Goal: Task Accomplishment & Management: Manage account settings

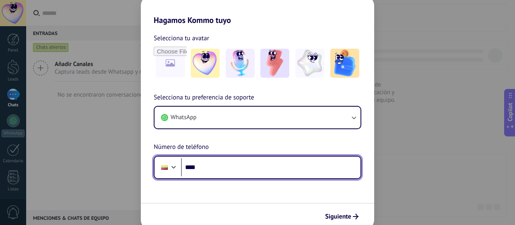
click at [291, 159] on input "****" at bounding box center [271, 167] width 180 height 19
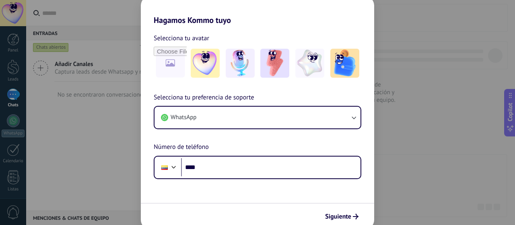
click at [309, 129] on div "WhatsApp" at bounding box center [258, 117] width 208 height 23
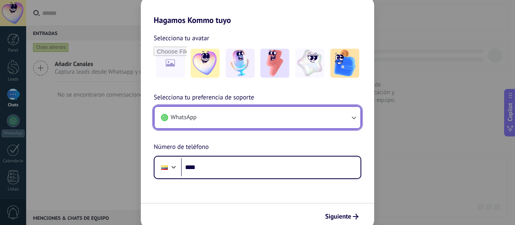
click at [314, 117] on button "WhatsApp" at bounding box center [258, 118] width 206 height 22
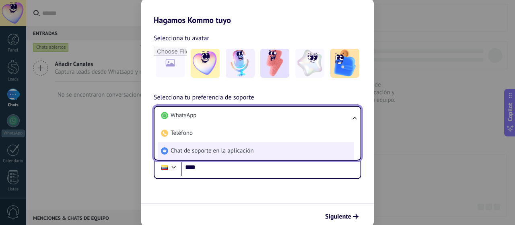
click at [299, 153] on li "Chat de soporte en la aplicación" at bounding box center [256, 151] width 196 height 18
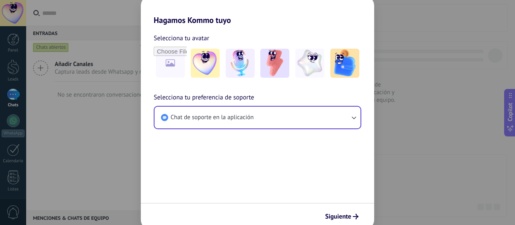
click at [293, 161] on form "Selecciona tu avatar Selecciona tu preferencia de soporte Chat de soporte en la…" at bounding box center [257, 127] width 233 height 204
click at [343, 214] on span "Siguiente" at bounding box center [338, 217] width 26 height 6
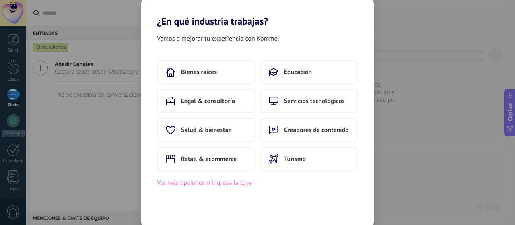
click at [233, 185] on button "Ver más opciones o ingresa la tuya" at bounding box center [204, 182] width 95 height 10
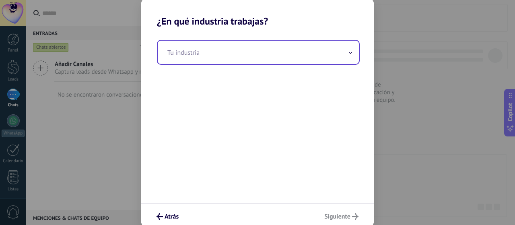
click at [301, 60] on input "text" at bounding box center [258, 52] width 201 height 23
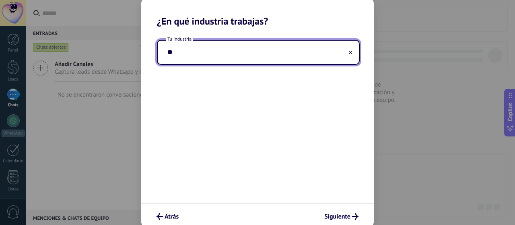
type input "*"
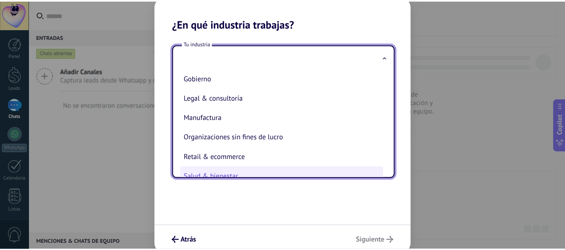
scroll to position [92, 0]
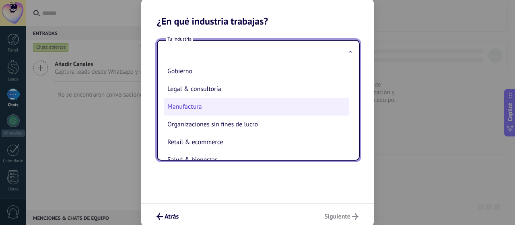
click at [192, 113] on li "Manufactura" at bounding box center [256, 107] width 185 height 18
type input "**********"
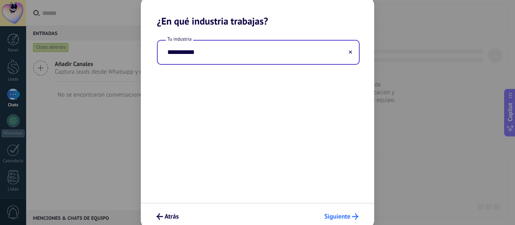
click at [340, 212] on button "Siguiente" at bounding box center [341, 217] width 41 height 14
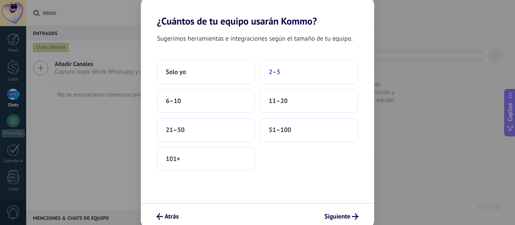
click at [287, 74] on button "2–5" at bounding box center [309, 72] width 98 height 24
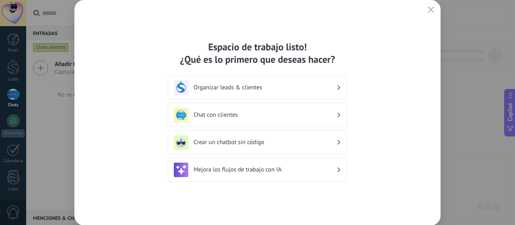
click at [334, 87] on h3 "Organizar leads & clientes" at bounding box center [265, 88] width 143 height 8
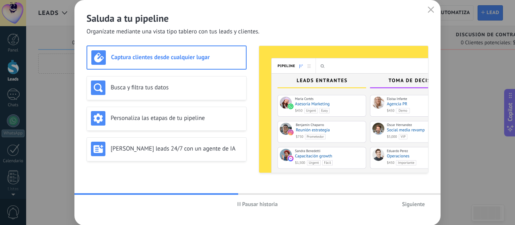
click at [209, 62] on div "Captura clientes desde cualquier lugar" at bounding box center [166, 57] width 151 height 14
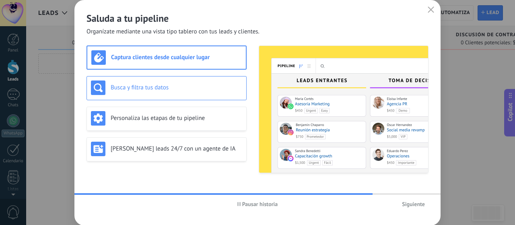
click at [219, 91] on div "Busca y filtra tus datos" at bounding box center [166, 87] width 151 height 14
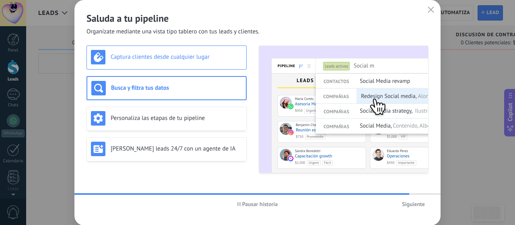
click at [221, 59] on h3 "Captura clientes desde cualquier lugar" at bounding box center [177, 57] width 132 height 8
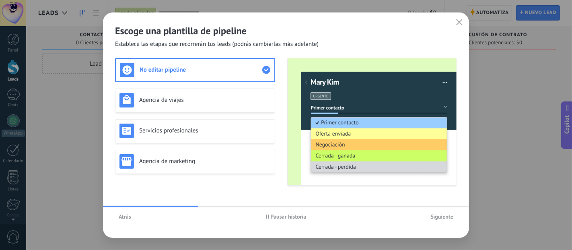
click at [120, 219] on span "Atrás" at bounding box center [125, 217] width 12 height 6
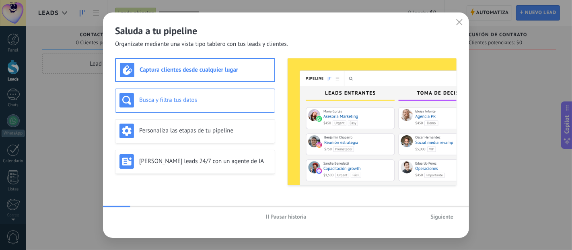
click at [204, 93] on div "Busca y filtra tus datos" at bounding box center [195, 100] width 151 height 14
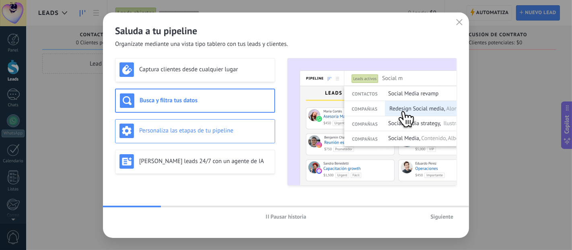
click at [206, 133] on h3 "Personaliza las etapas de tu pipeline" at bounding box center [205, 131] width 132 height 8
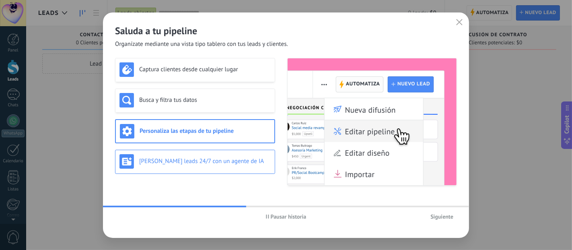
click at [226, 164] on h3 "[PERSON_NAME] leads 24/7 con un agente de IA" at bounding box center [205, 161] width 132 height 8
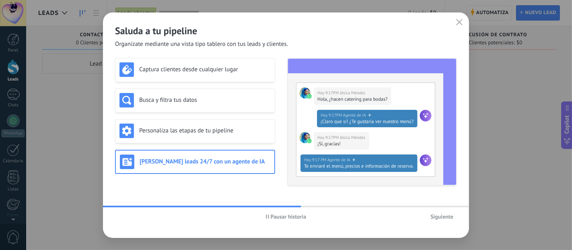
click at [298, 216] on span "Pausar historia" at bounding box center [289, 217] width 36 height 6
click at [298, 216] on span "Iniciar historia" at bounding box center [288, 217] width 35 height 6
click at [446, 216] on span "Siguiente" at bounding box center [442, 217] width 23 height 6
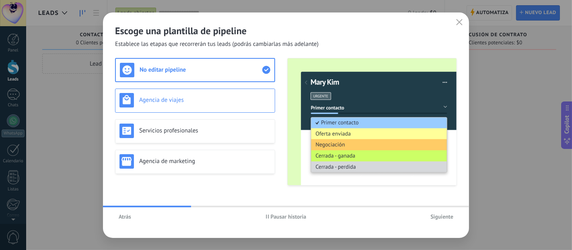
click at [223, 105] on div "Agencia de viajes" at bounding box center [195, 100] width 151 height 14
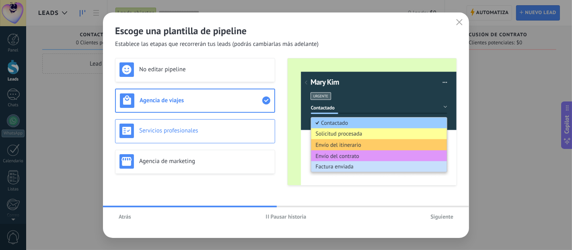
click at [220, 126] on div "Servicios profesionales" at bounding box center [195, 131] width 151 height 14
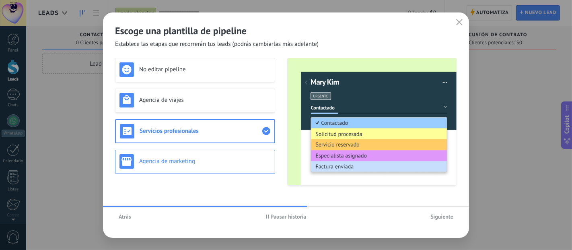
click at [218, 155] on div "Agencia de marketing" at bounding box center [195, 161] width 151 height 14
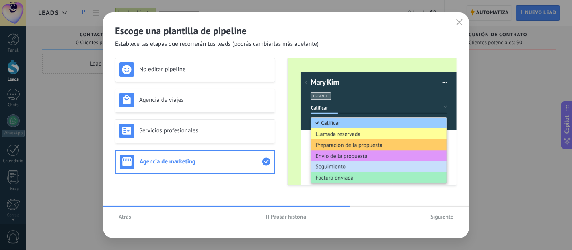
click at [439, 214] on span "Siguiente" at bounding box center [442, 217] width 23 height 6
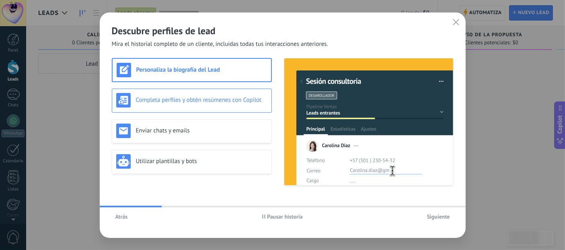
click at [217, 97] on h3 "Completa perfiles y obtén resúmenes con Copilot" at bounding box center [202, 100] width 132 height 8
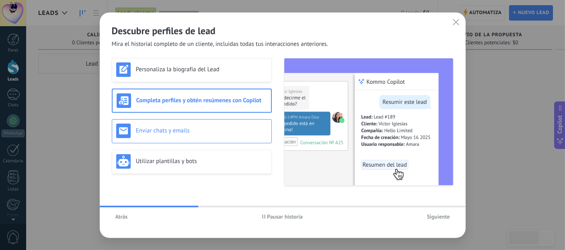
click at [208, 127] on h3 "Enviar chats y emails" at bounding box center [202, 131] width 132 height 8
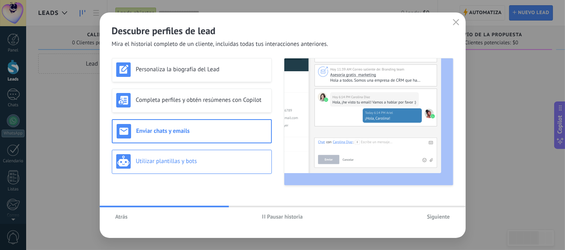
click at [203, 165] on div "Utilizar plantillas y bots" at bounding box center [191, 161] width 151 height 14
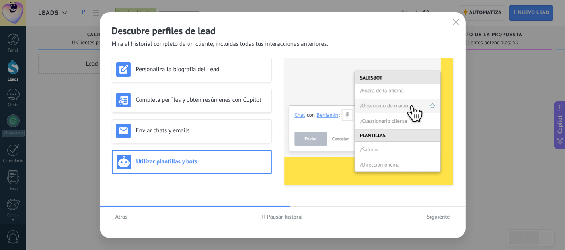
click at [445, 220] on button "Siguiente" at bounding box center [439, 216] width 30 height 12
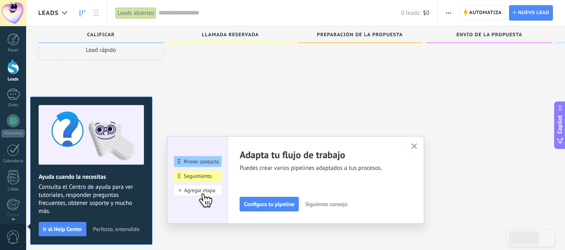
click at [126, 225] on span "Perfecto, entendido" at bounding box center [116, 229] width 47 height 6
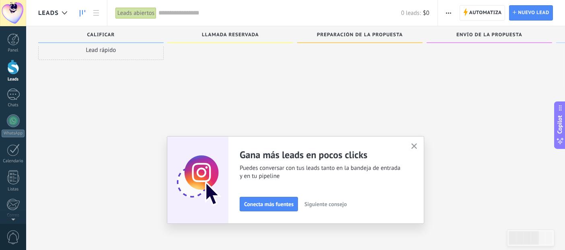
click at [417, 146] on use "button" at bounding box center [415, 146] width 6 height 6
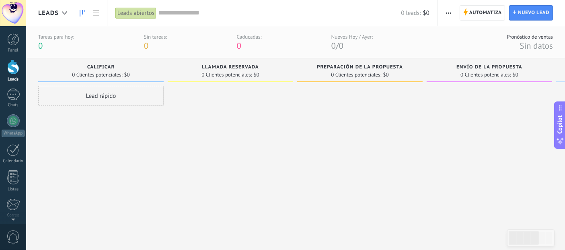
click at [96, 64] on div "Calificar 0 Clientes potenciales: $0" at bounding box center [101, 70] width 126 height 24
click at [474, 18] on span "Automatiza" at bounding box center [486, 13] width 33 height 14
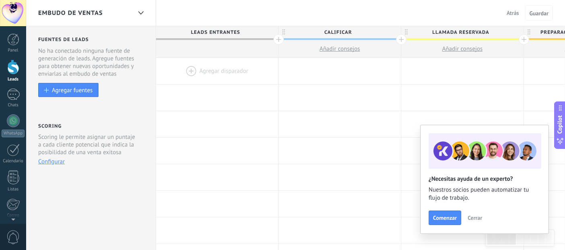
click at [475, 217] on span "Cerrar" at bounding box center [475, 218] width 14 height 6
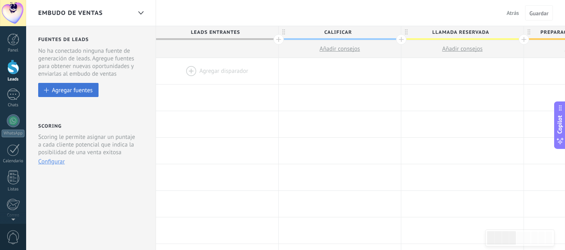
click at [84, 88] on div "Agregar fuentes" at bounding box center [72, 90] width 41 height 7
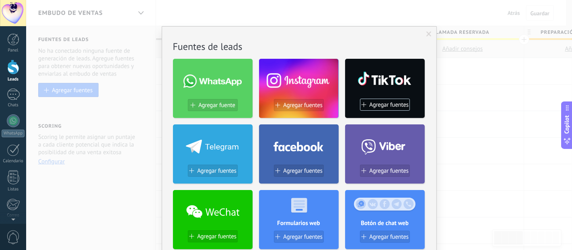
click at [427, 36] on span at bounding box center [429, 34] width 5 height 6
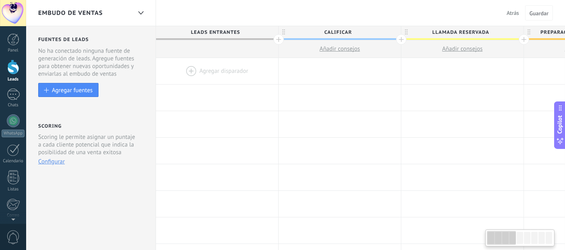
click at [221, 34] on span "Leads Entrantes" at bounding box center [215, 32] width 118 height 12
click at [226, 32] on span "Leads Entrantes" at bounding box center [215, 32] width 118 height 12
drag, startPoint x: 237, startPoint y: 28, endPoint x: 224, endPoint y: 30, distance: 12.6
click at [224, 30] on span "Leads Entrantes" at bounding box center [215, 32] width 118 height 12
click at [277, 37] on div at bounding box center [279, 39] width 10 height 10
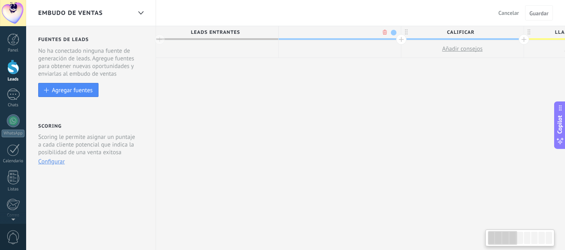
scroll to position [0, 60]
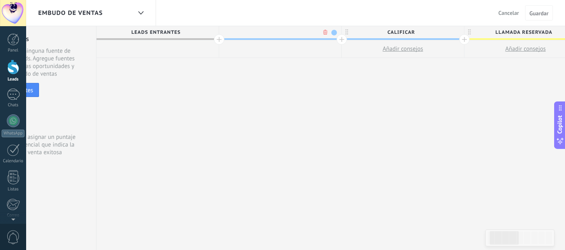
click at [178, 31] on span "Leads Entrantes" at bounding box center [156, 32] width 118 height 12
click at [324, 33] on div at bounding box center [280, 32] width 122 height 12
click at [325, 33] on body ".abccls-1,.abccls-2{fill-rule:evenodd}.abccls-2{fill:#fff} .abfcls-1{fill:none}…" at bounding box center [282, 125] width 565 height 250
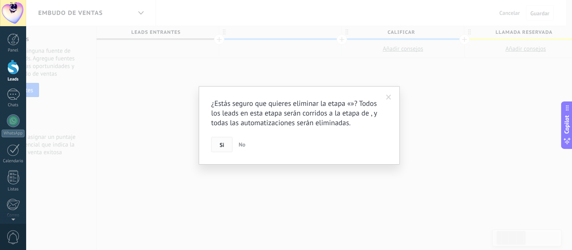
click at [221, 138] on button "Si" at bounding box center [221, 144] width 21 height 15
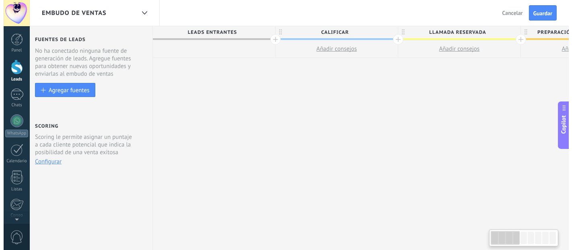
scroll to position [0, 0]
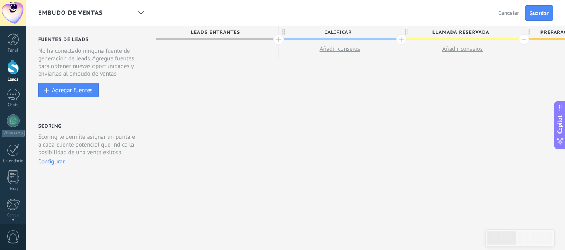
click at [54, 162] on button "Configurar" at bounding box center [51, 162] width 27 height 8
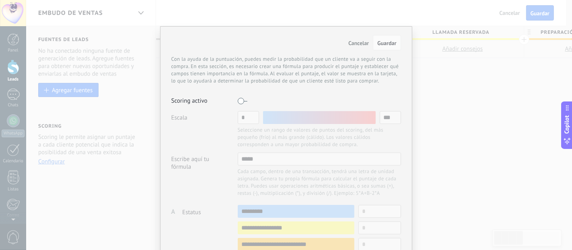
click at [241, 99] on label at bounding box center [243, 101] width 10 height 13
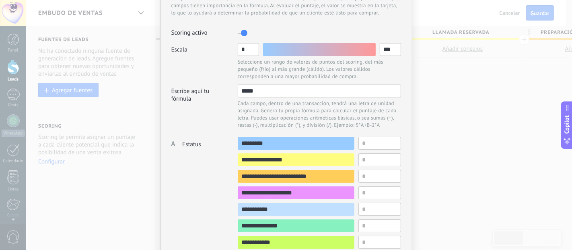
scroll to position [68, 0]
click at [274, 93] on input "*****" at bounding box center [319, 90] width 163 height 13
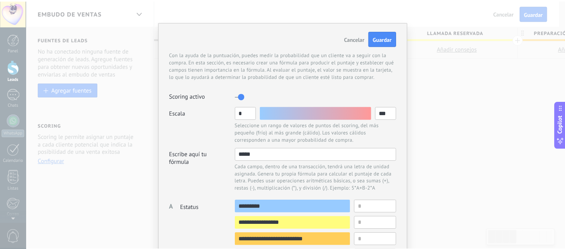
scroll to position [0, 0]
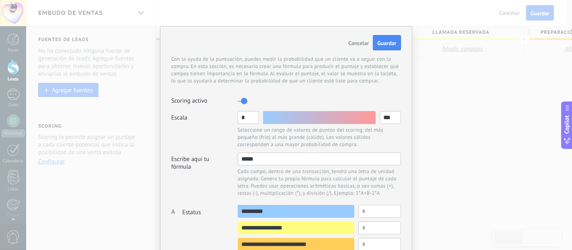
click at [361, 42] on span "Cancelar" at bounding box center [359, 42] width 21 height 7
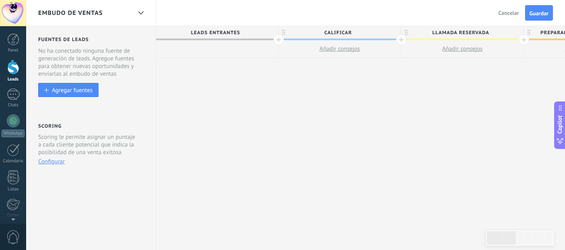
click at [230, 31] on span "Leads Entrantes" at bounding box center [215, 33] width 118 height 12
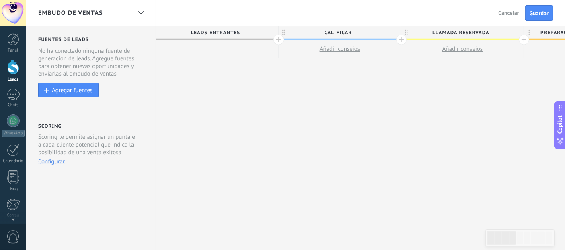
click at [349, 31] on span "Calificar" at bounding box center [338, 33] width 118 height 12
drag, startPoint x: 354, startPoint y: 31, endPoint x: 316, endPoint y: 32, distance: 38.3
click at [316, 32] on input "*********" at bounding box center [338, 32] width 107 height 12
type input "**********"
click at [491, 33] on span "Llamada reservada" at bounding box center [461, 33] width 118 height 12
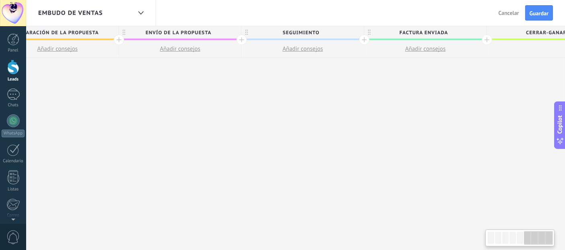
scroll to position [0, 694]
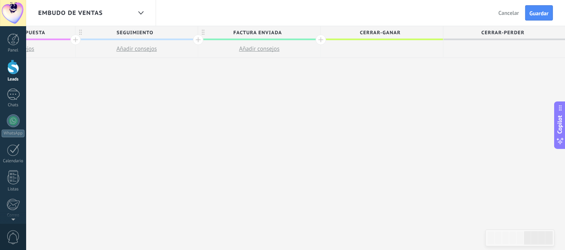
click at [495, 31] on span "Cerrar-perder" at bounding box center [503, 33] width 118 height 12
click at [400, 33] on span "Cerrar-ganar" at bounding box center [380, 33] width 118 height 12
click at [266, 34] on span "Factura enviada" at bounding box center [257, 33] width 118 height 12
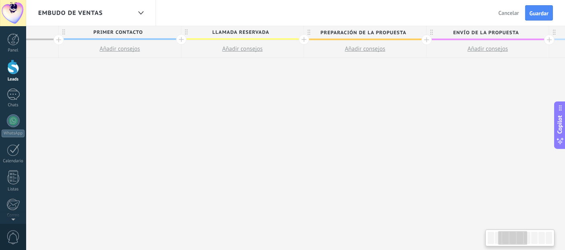
scroll to position [0, 0]
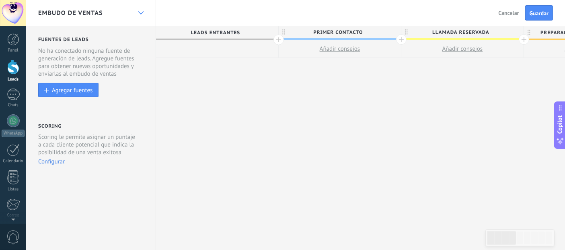
click at [143, 12] on div at bounding box center [141, 13] width 14 height 16
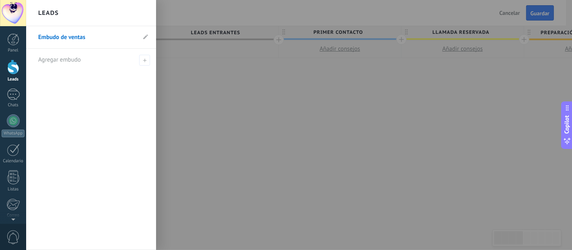
click at [208, 70] on div at bounding box center [312, 125] width 572 height 250
